Goal: Navigation & Orientation: Find specific page/section

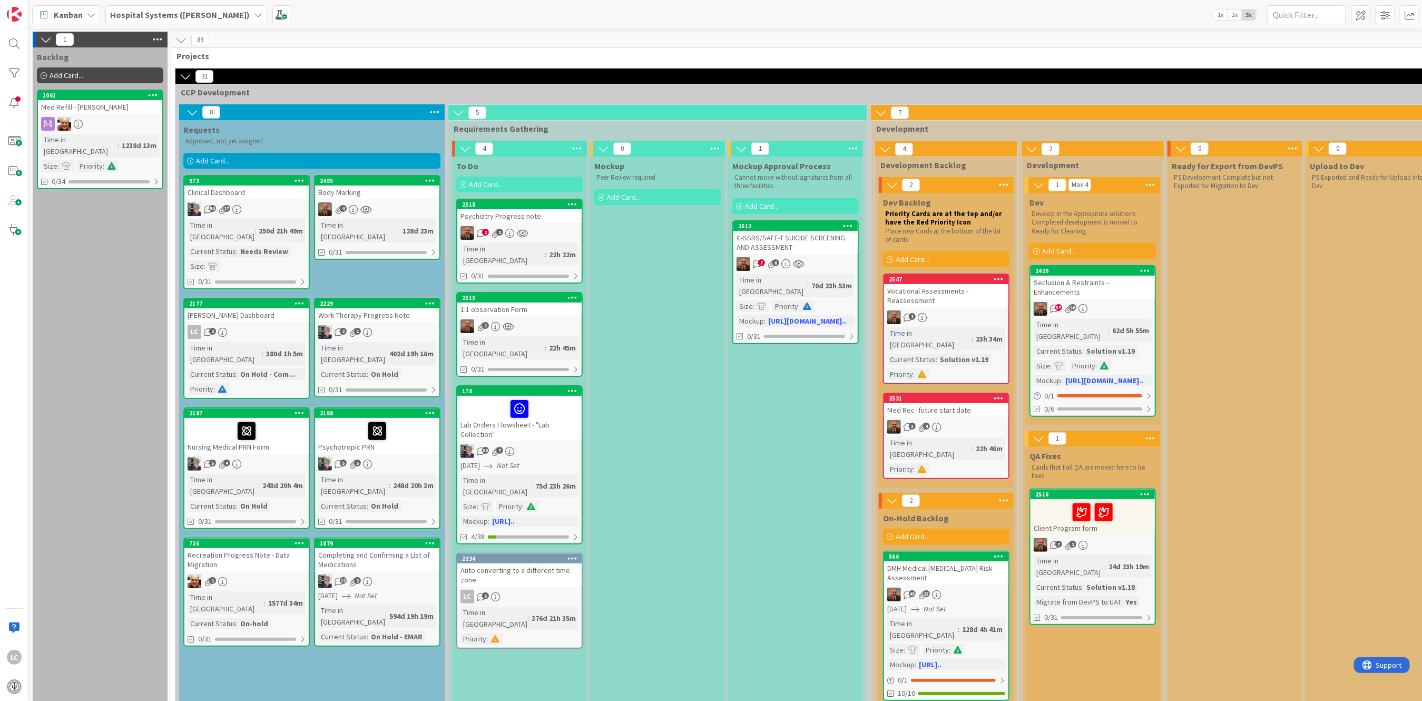
scroll to position [0, 1592]
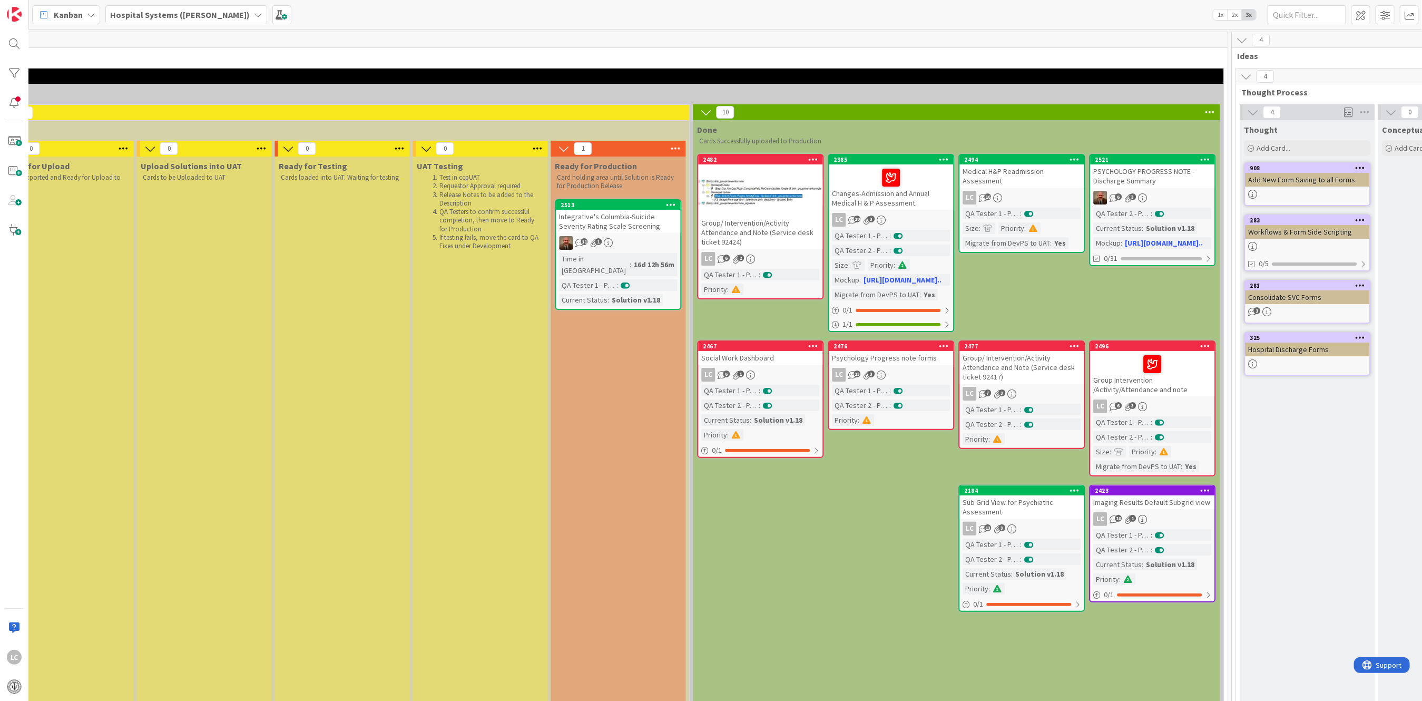
click at [598, 230] on div "Integrative's Columbia-Suicide Severity Rating Scale Screening" at bounding box center [618, 221] width 124 height 23
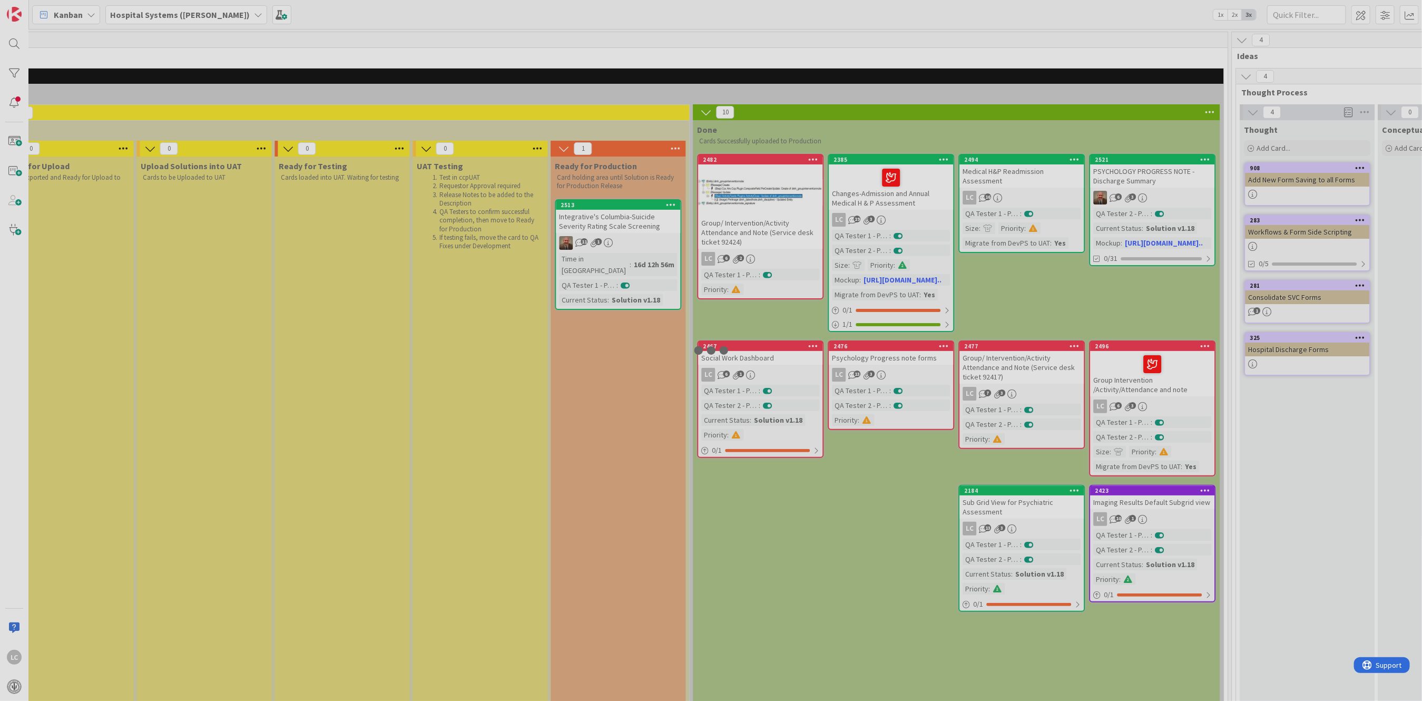
click at [597, 230] on div at bounding box center [711, 350] width 1422 height 701
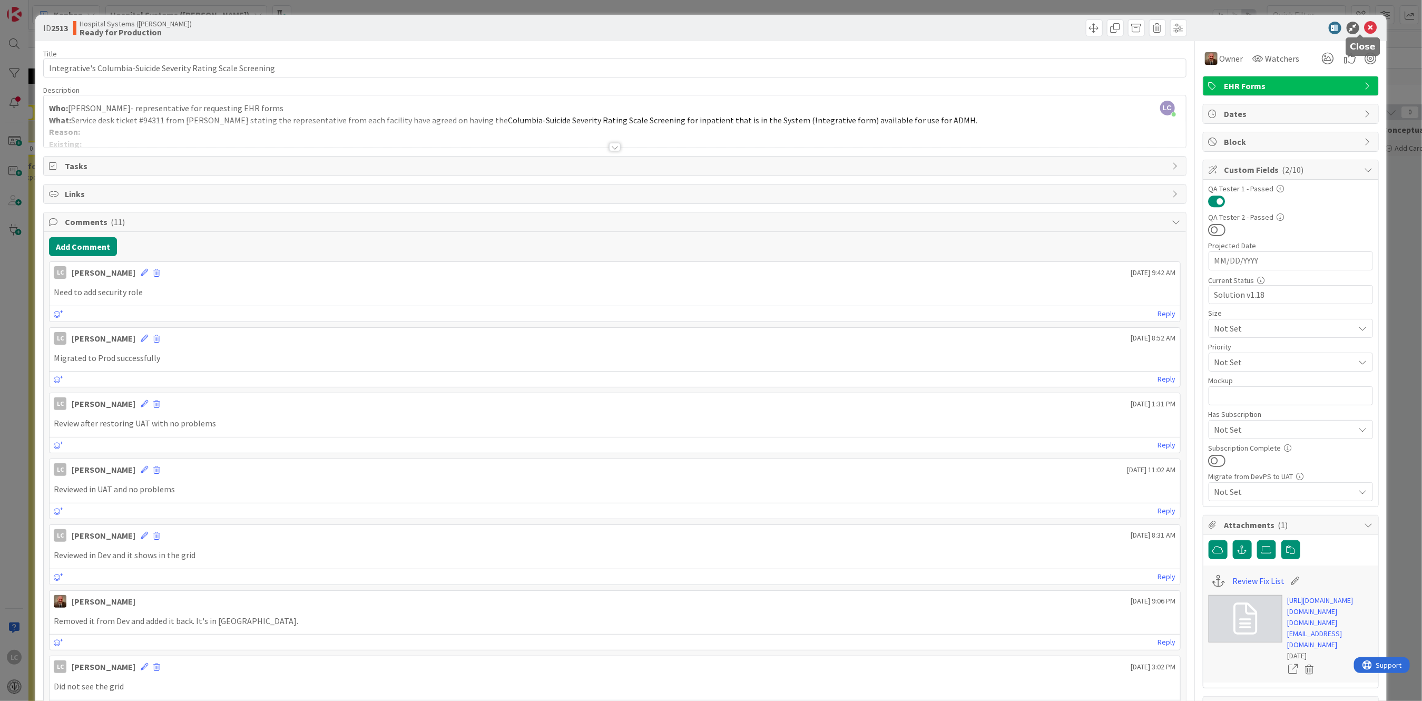
click at [1365, 23] on icon at bounding box center [1371, 28] width 13 height 13
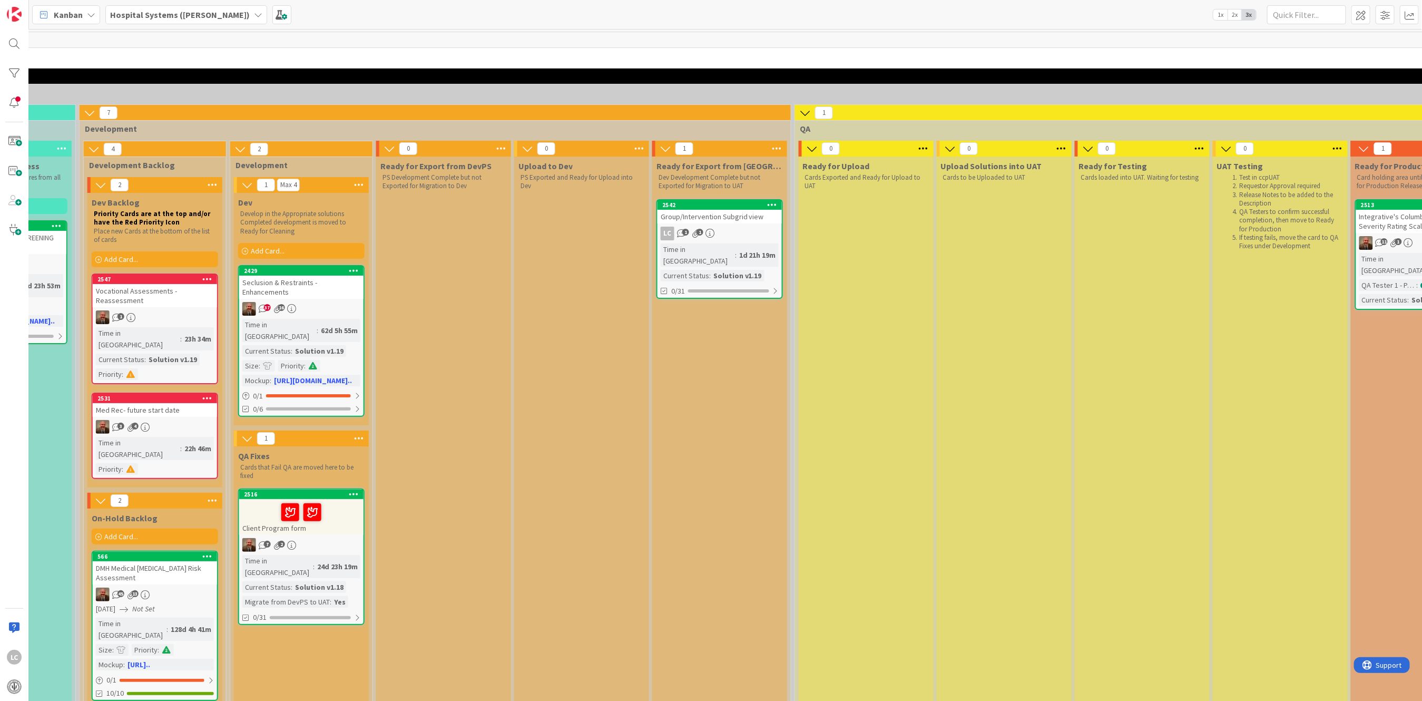
scroll to position [0, 779]
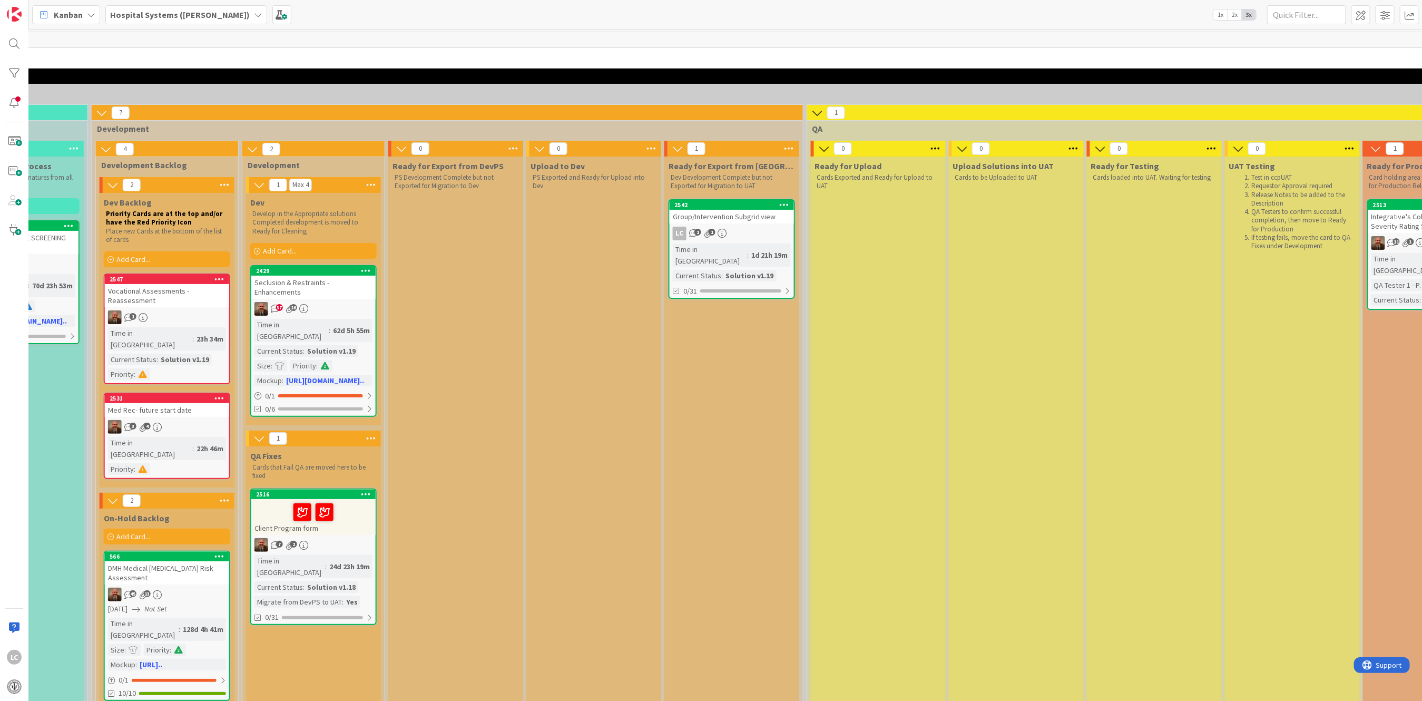
click at [715, 217] on div "Group/Intervention Subgrid view" at bounding box center [732, 217] width 124 height 14
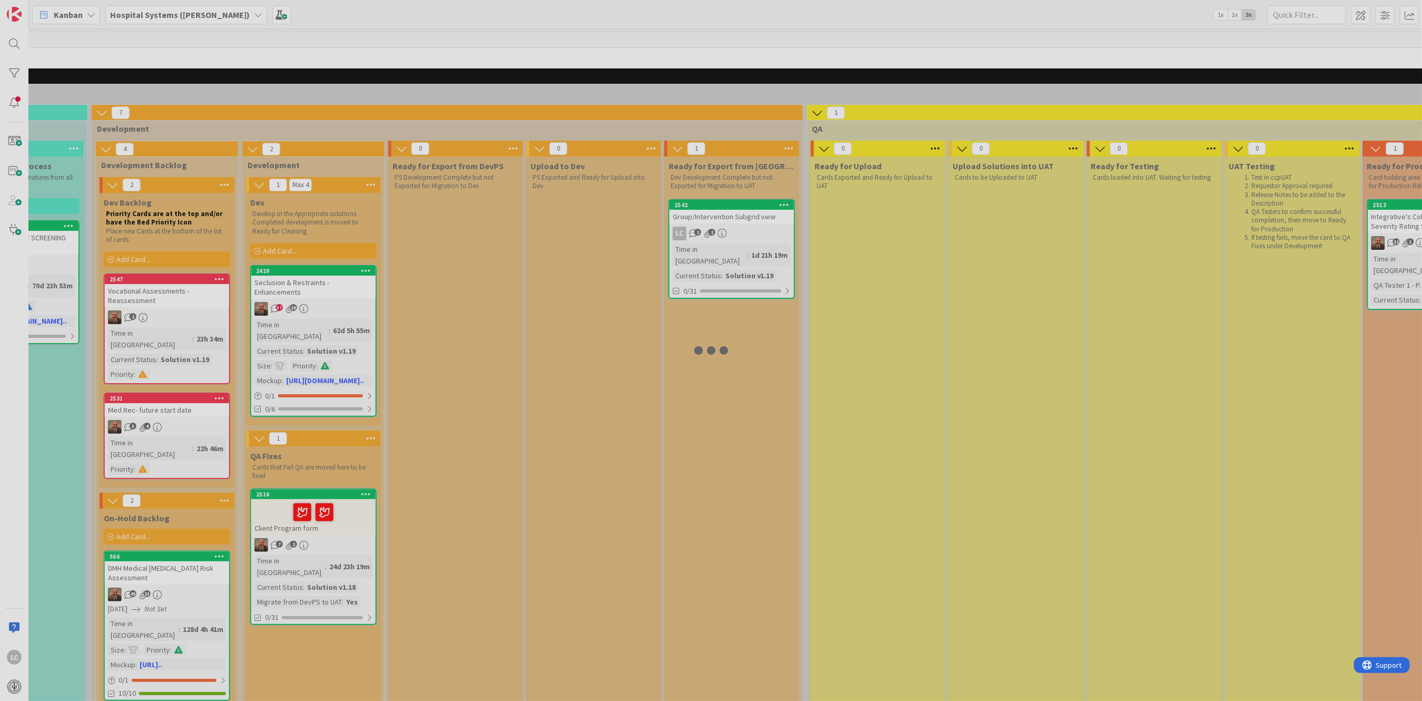
click at [715, 217] on div at bounding box center [711, 350] width 1422 height 701
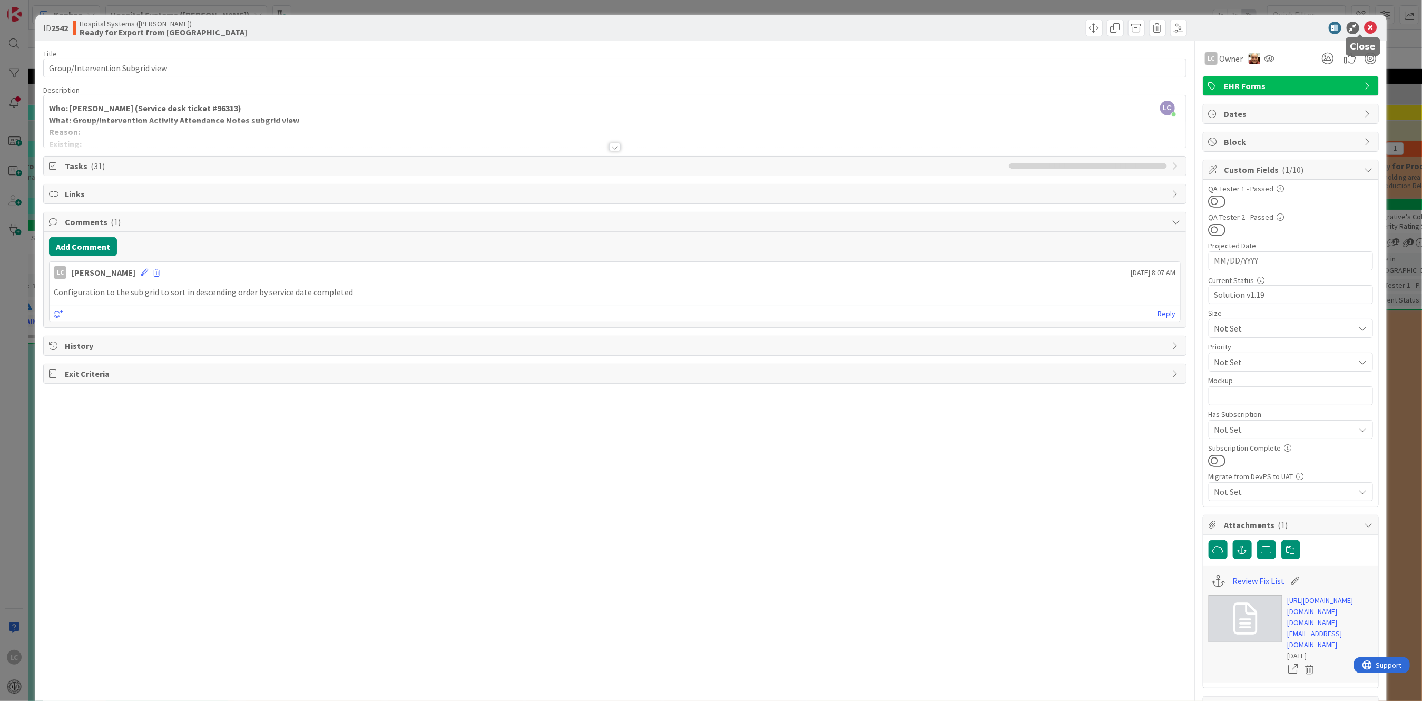
click at [1365, 23] on icon at bounding box center [1371, 28] width 13 height 13
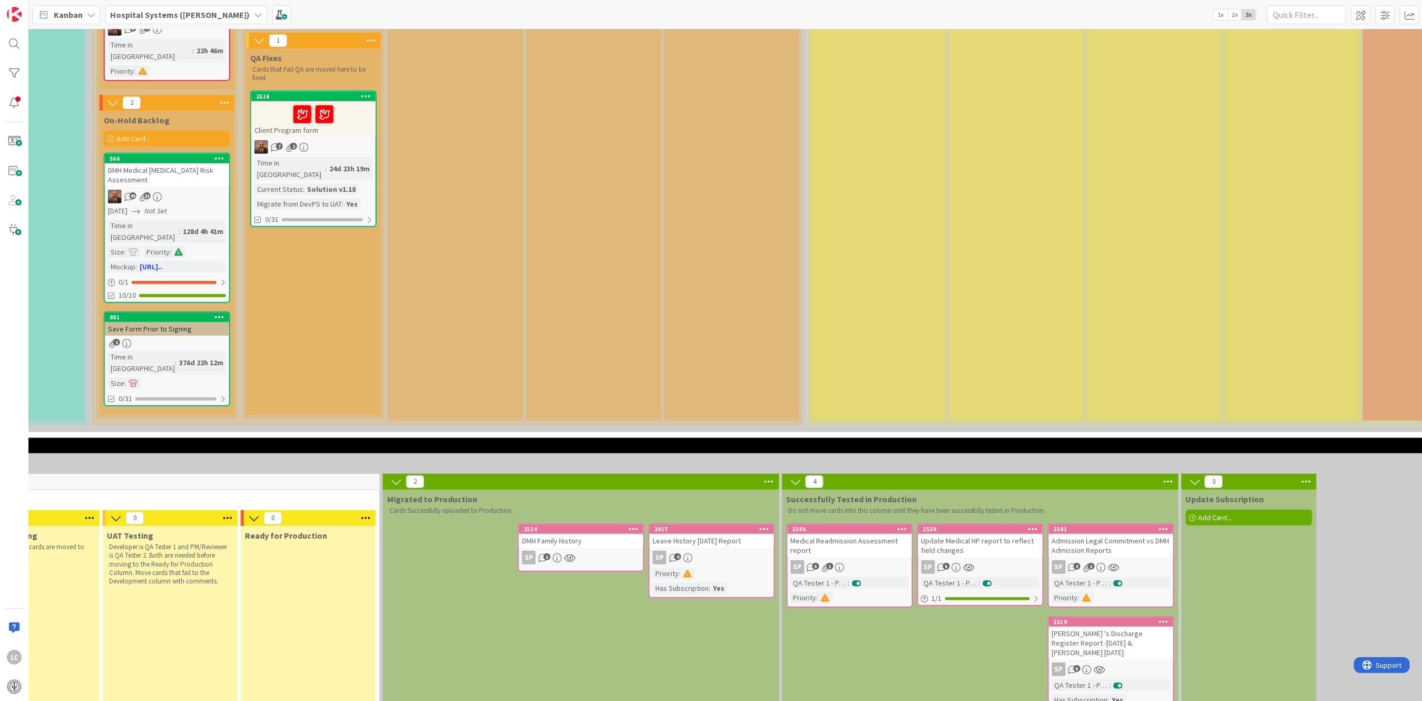
scroll to position [632, 779]
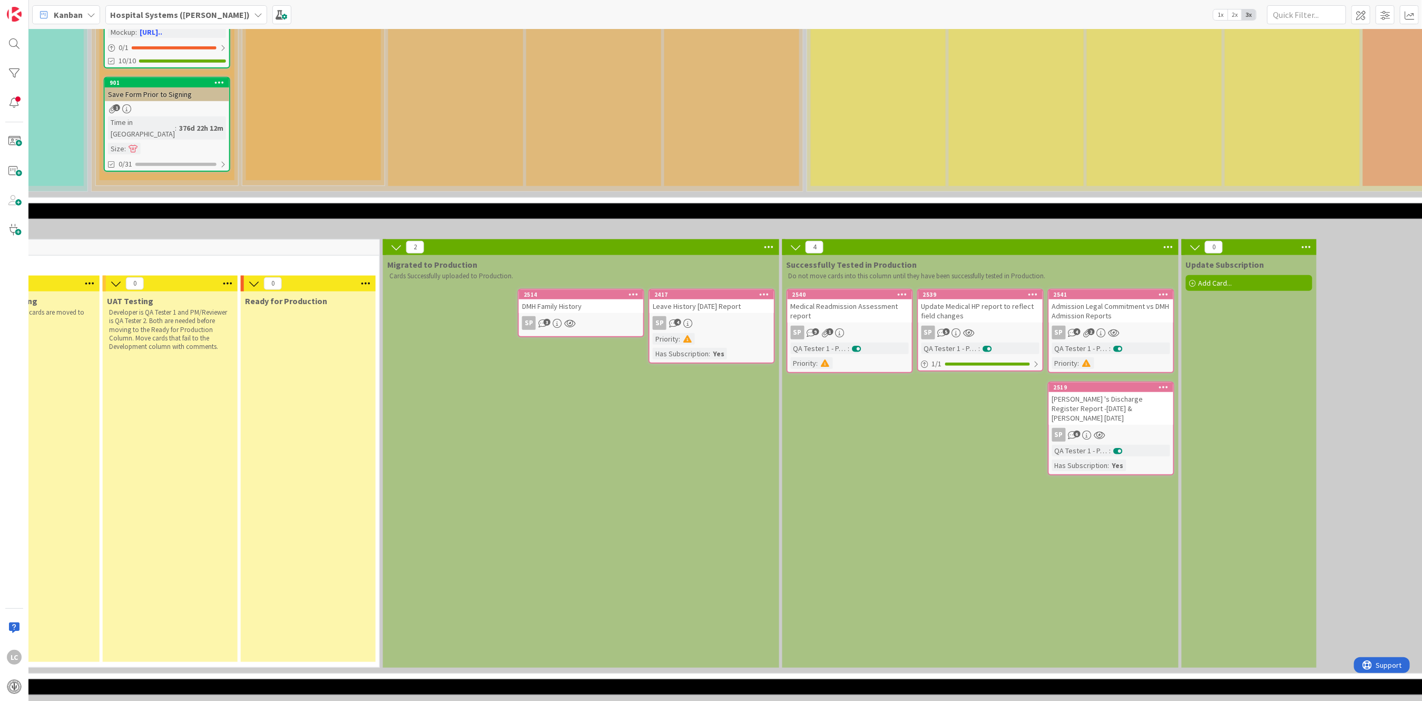
click at [557, 299] on div "DMH Family History" at bounding box center [581, 306] width 124 height 14
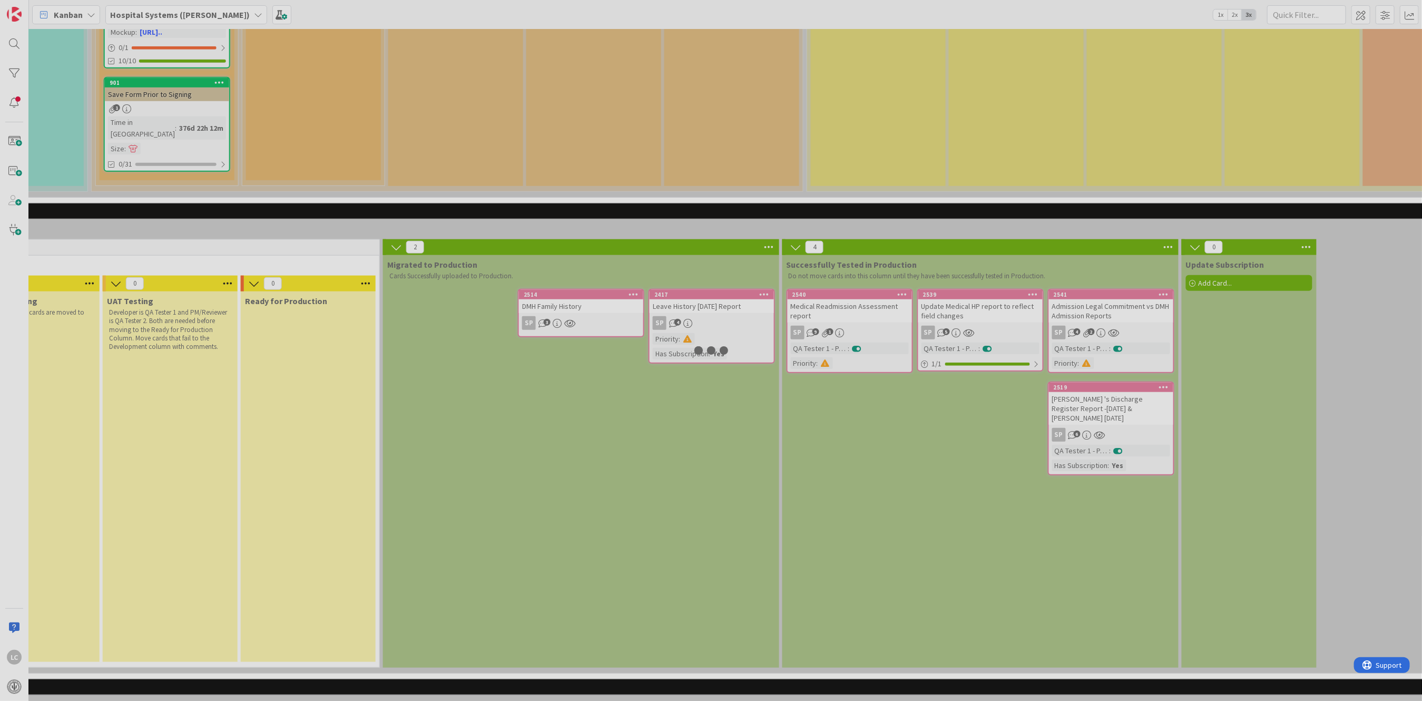
click at [557, 256] on div at bounding box center [711, 350] width 1422 height 701
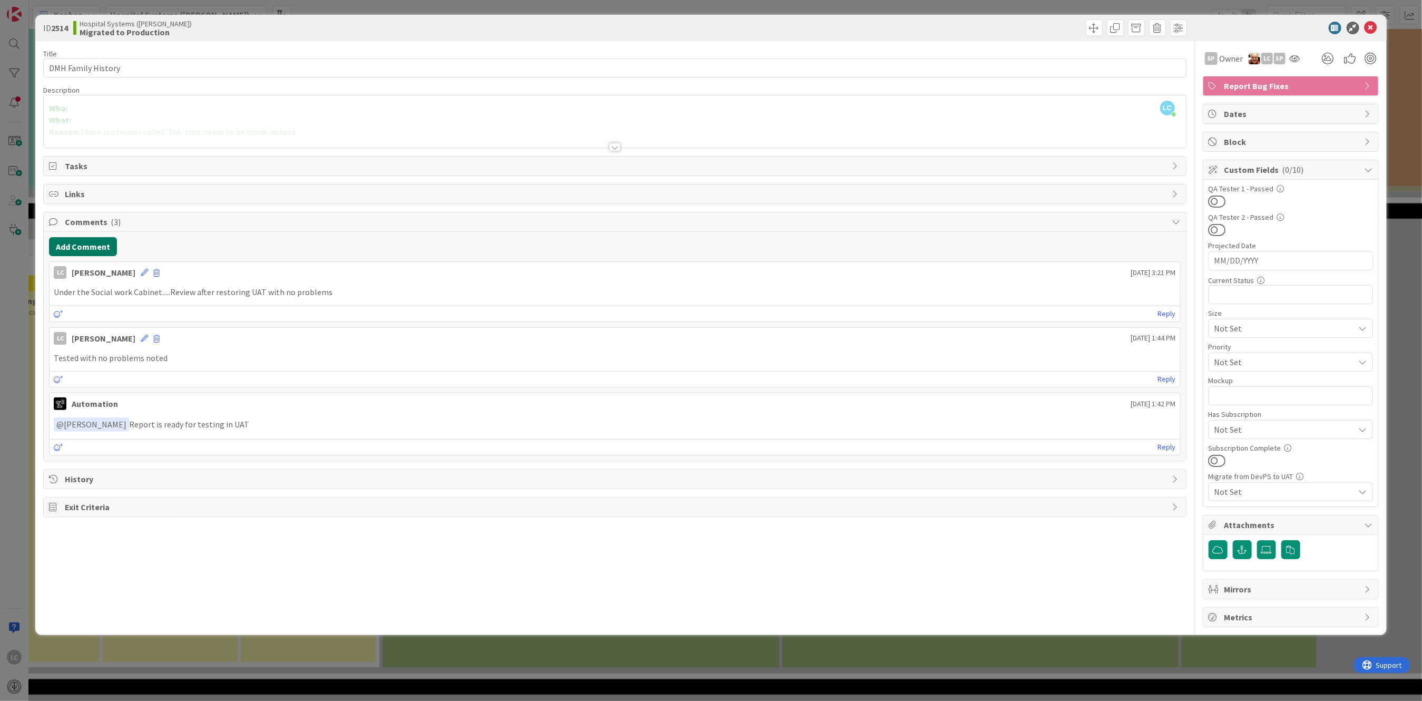
click at [63, 247] on button "Add Comment" at bounding box center [83, 246] width 68 height 19
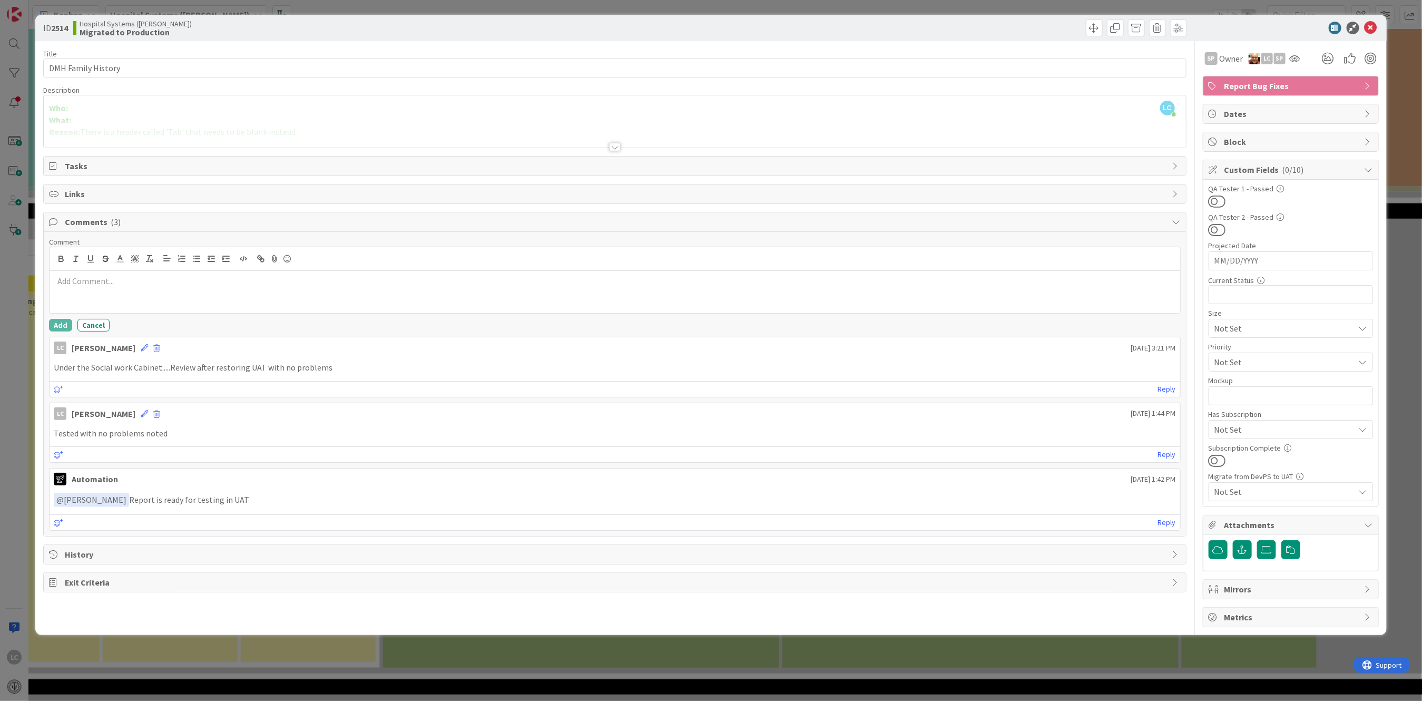
click at [58, 283] on p at bounding box center [615, 281] width 1122 height 12
drag, startPoint x: 60, startPoint y: 321, endPoint x: 53, endPoint y: 321, distance: 6.9
click at [56, 322] on button "Add" at bounding box center [60, 325] width 23 height 13
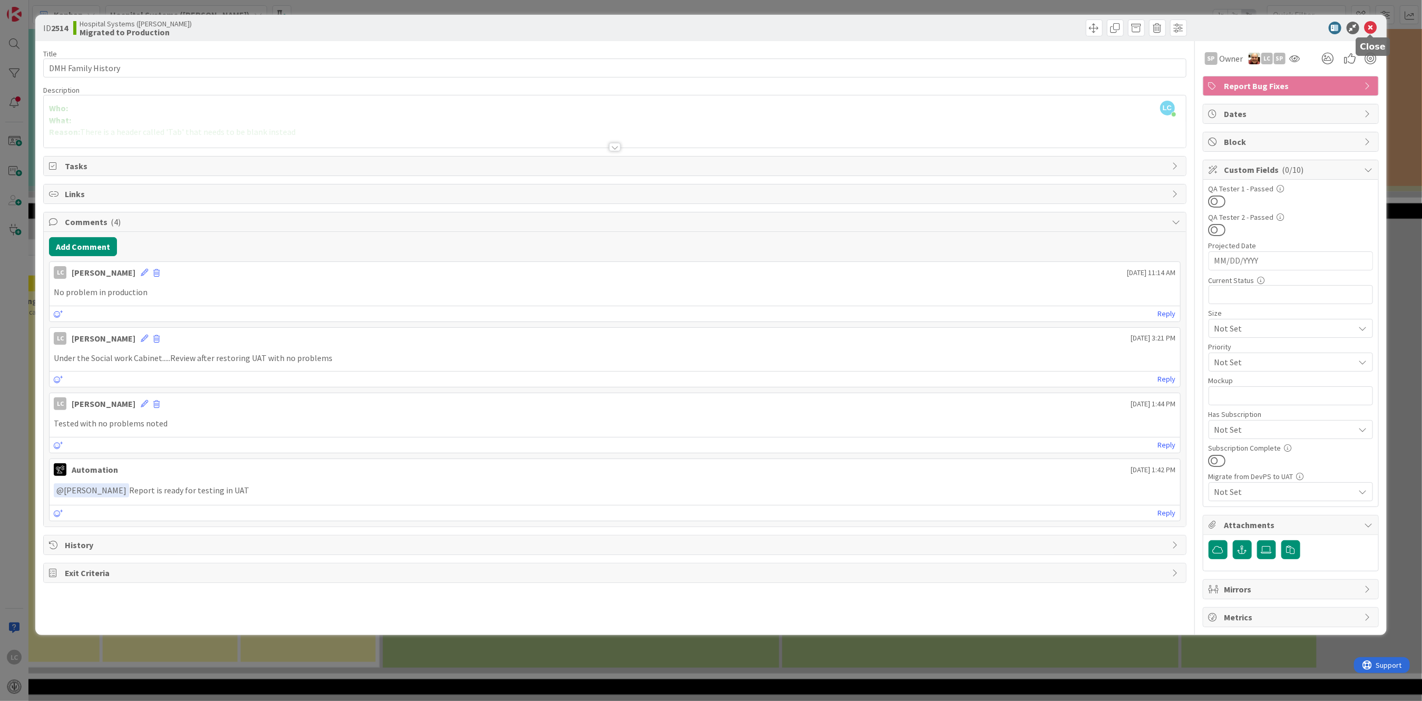
click at [1371, 21] on div "ID 2514 Hospital Systems ([PERSON_NAME]) Migrated to Production" at bounding box center [710, 28] width 1351 height 26
click at [1372, 25] on icon at bounding box center [1371, 28] width 13 height 13
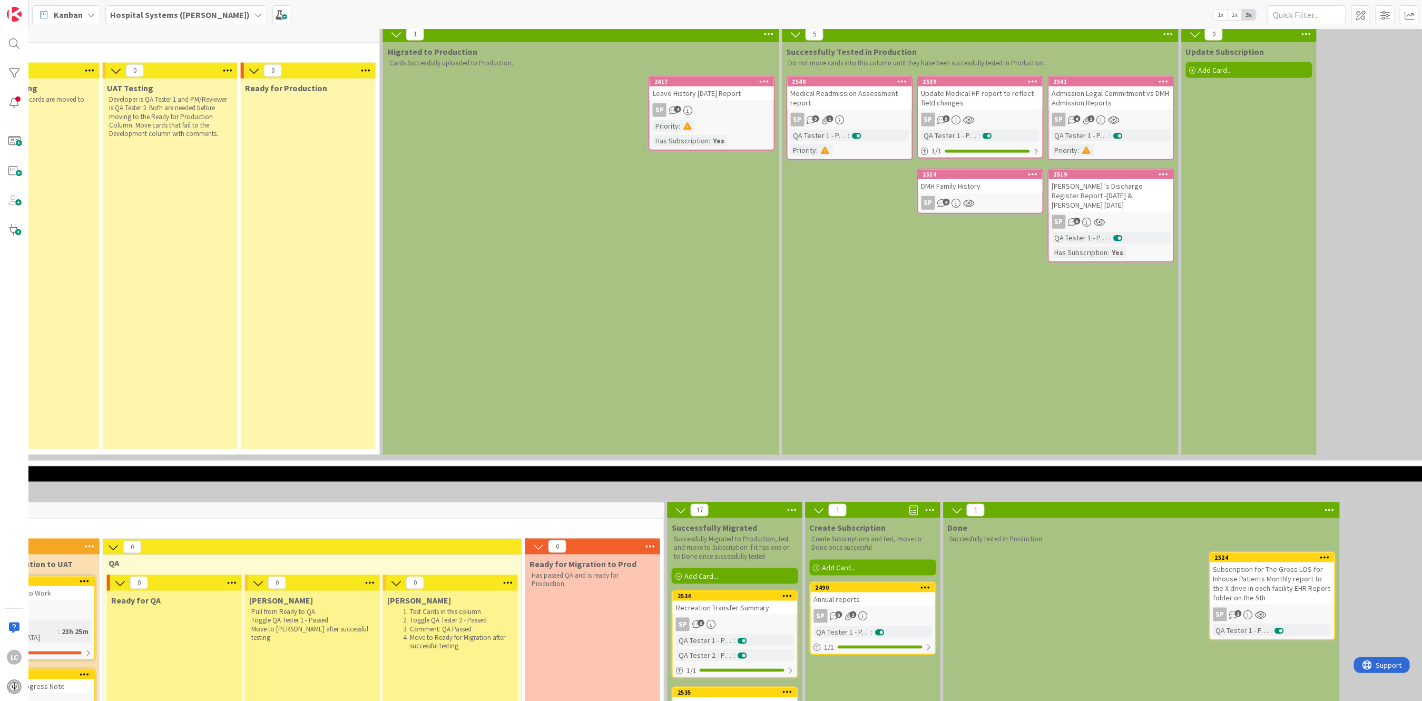
scroll to position [913, 779]
